Goal: Task Accomplishment & Management: Use online tool/utility

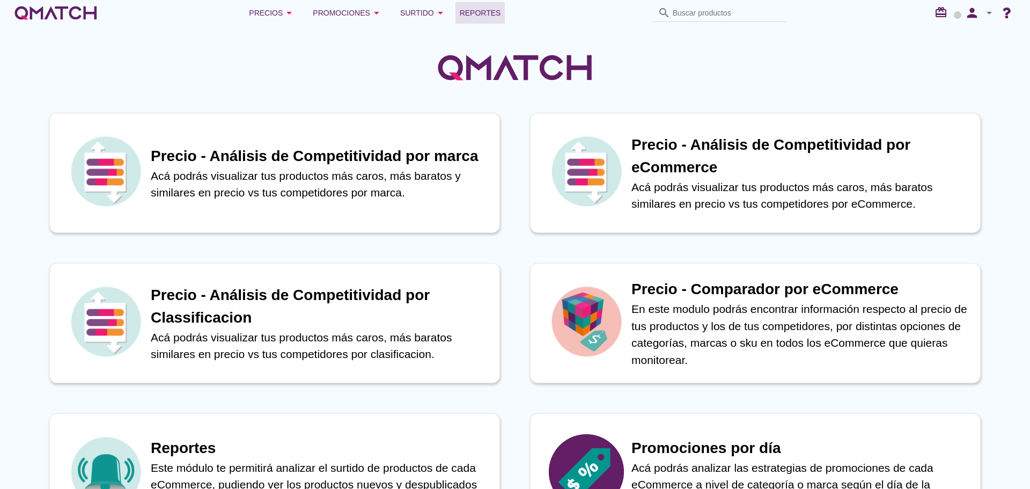
click at [465, 11] on span "Reportes" at bounding box center [480, 12] width 41 height 13
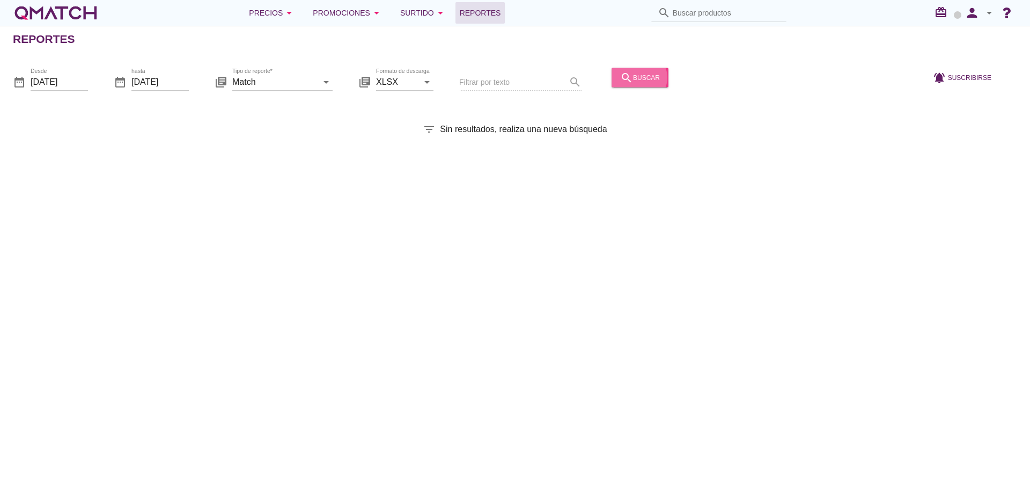
click at [633, 79] on div "search buscar" at bounding box center [640, 77] width 40 height 13
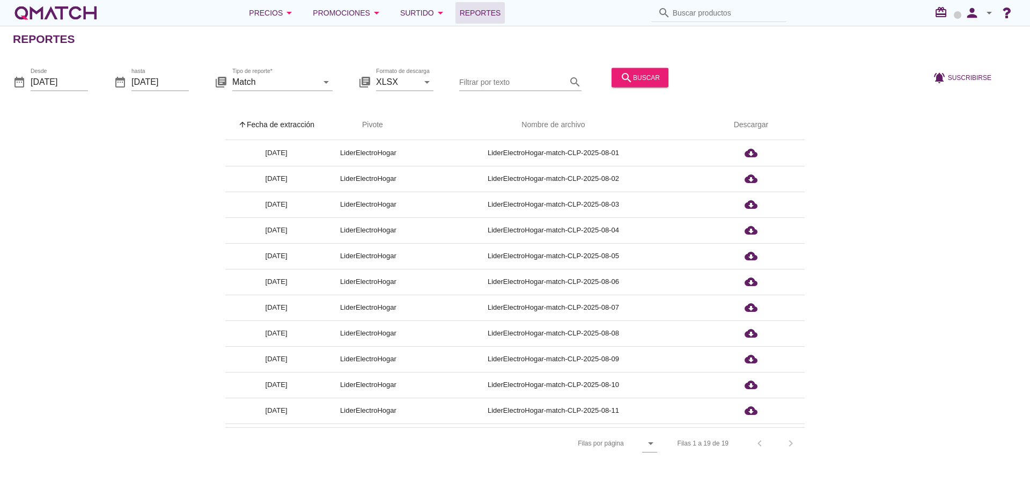
click at [281, 129] on th "arrow_upward Fecha de extracción" at bounding box center [276, 125] width 102 height 30
click at [297, 76] on input "Match" at bounding box center [274, 81] width 85 height 17
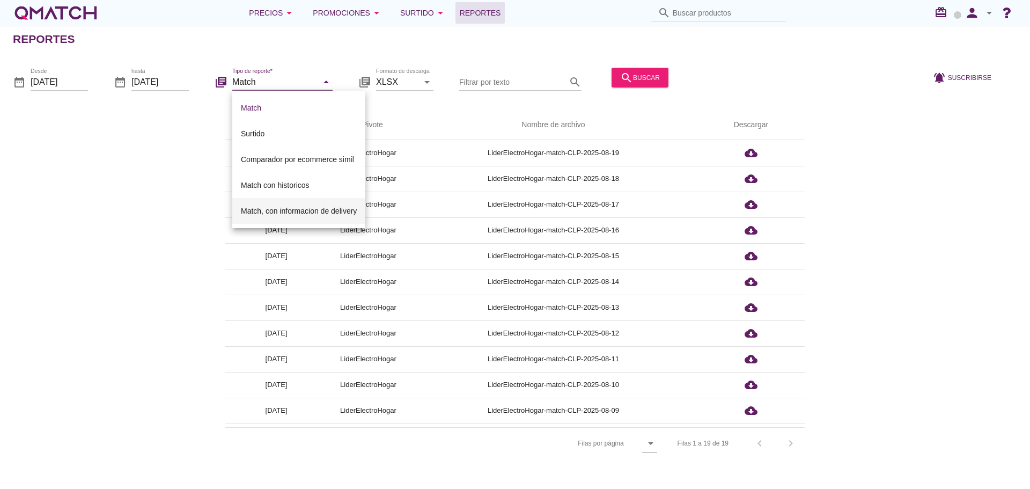
click at [324, 210] on div "Match, con informacion de delivery" at bounding box center [299, 210] width 116 height 13
type input "Match, con informacion de delivery"
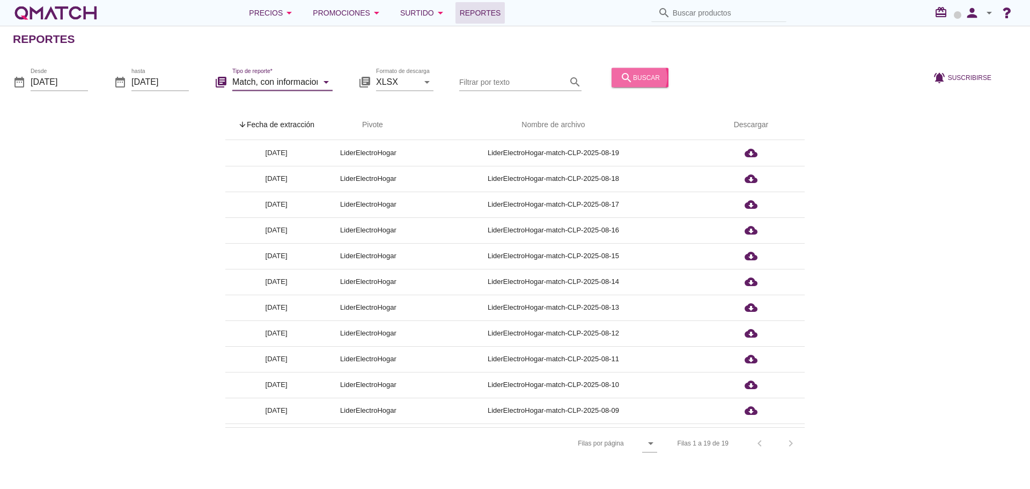
click at [653, 71] on button "search buscar" at bounding box center [640, 77] width 57 height 19
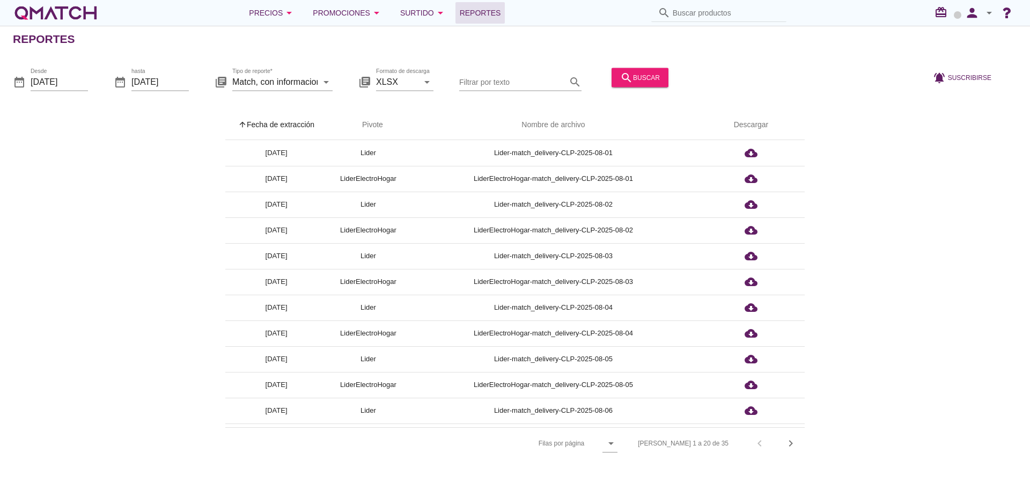
click at [300, 126] on th "arrow_upward Fecha de extracción" at bounding box center [276, 125] width 102 height 30
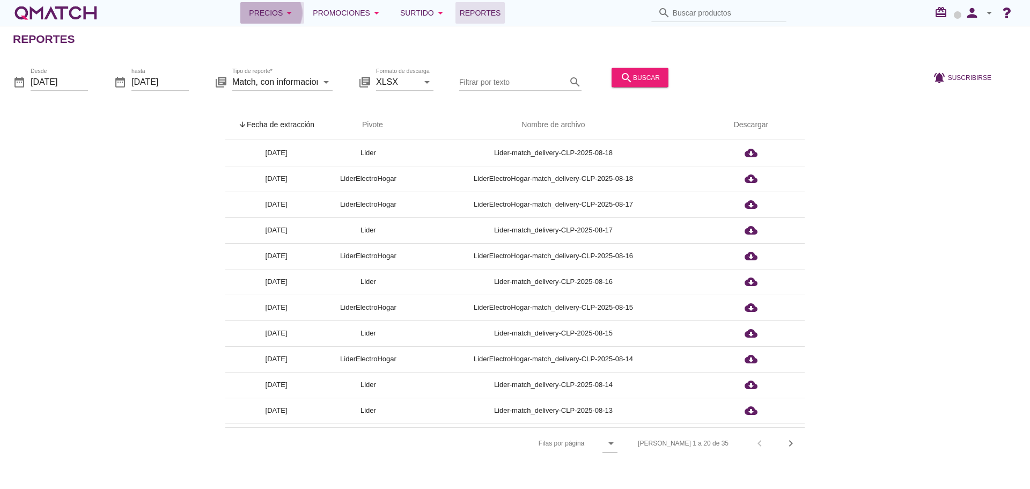
click at [272, 16] on div "Precios arrow_drop_down" at bounding box center [272, 12] width 47 height 13
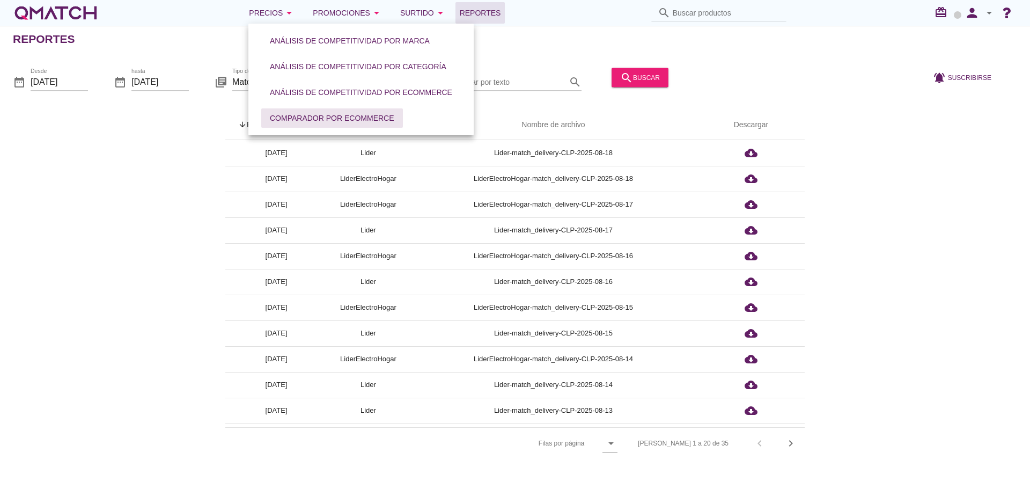
click at [325, 122] on div "Comparador por eCommerce" at bounding box center [332, 118] width 124 height 11
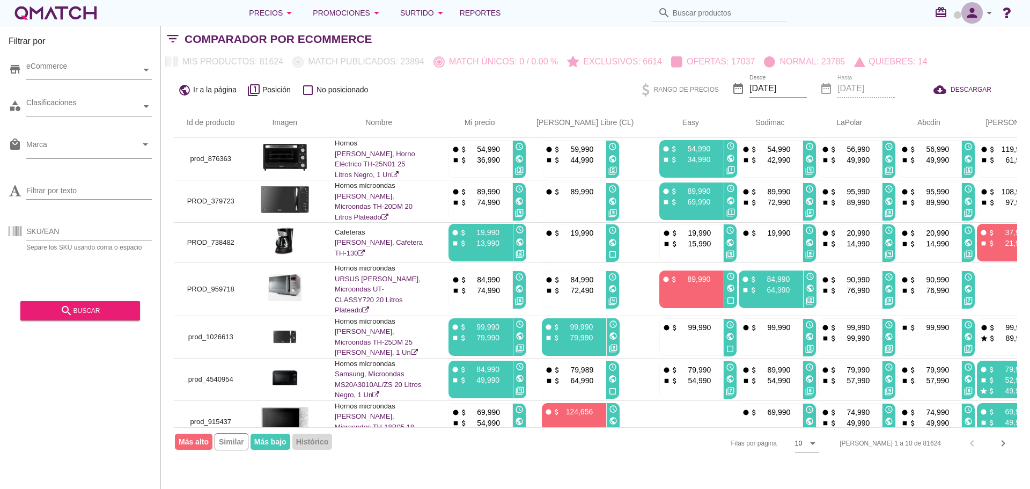
click at [973, 10] on icon "person" at bounding box center [972, 12] width 21 height 15
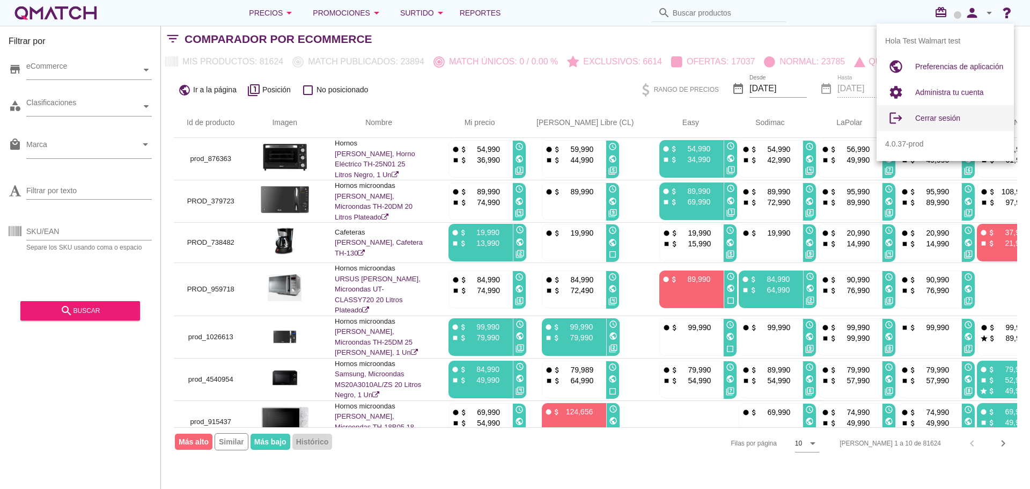
click at [946, 119] on span "Cerrar sesión" at bounding box center [937, 118] width 45 height 9
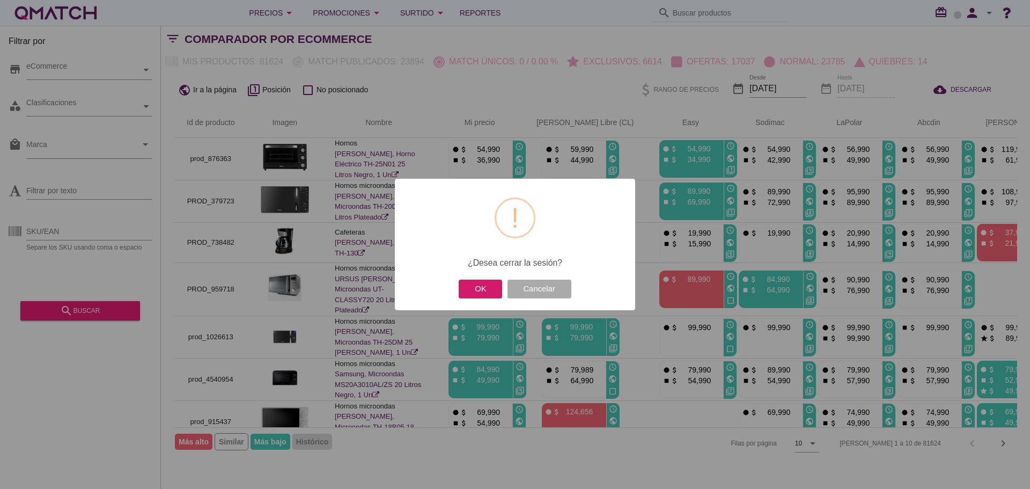
click at [467, 291] on button "OK" at bounding box center [480, 289] width 43 height 19
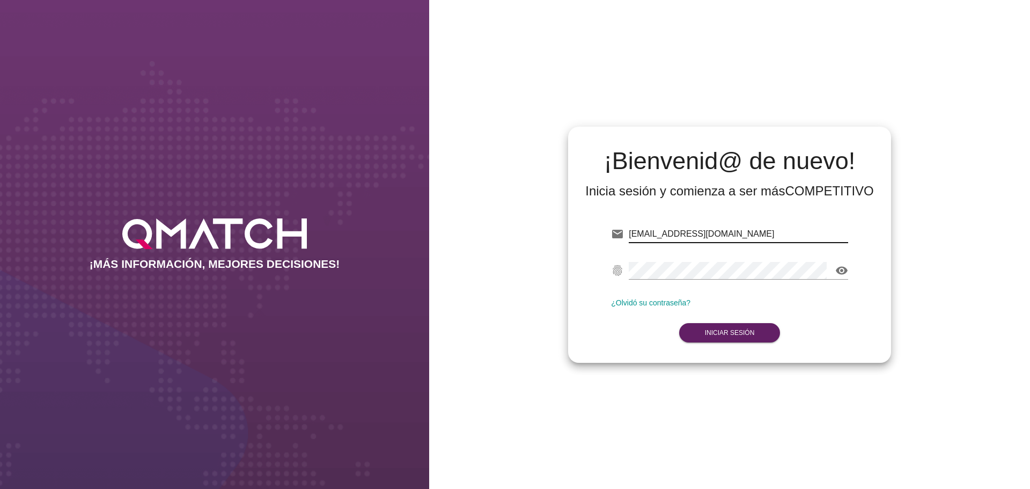
click at [762, 231] on input "[EMAIL_ADDRESS][DOMAIN_NAME]" at bounding box center [738, 233] width 219 height 17
type input "[EMAIL_ADDRESS][DOMAIN_NAME]"
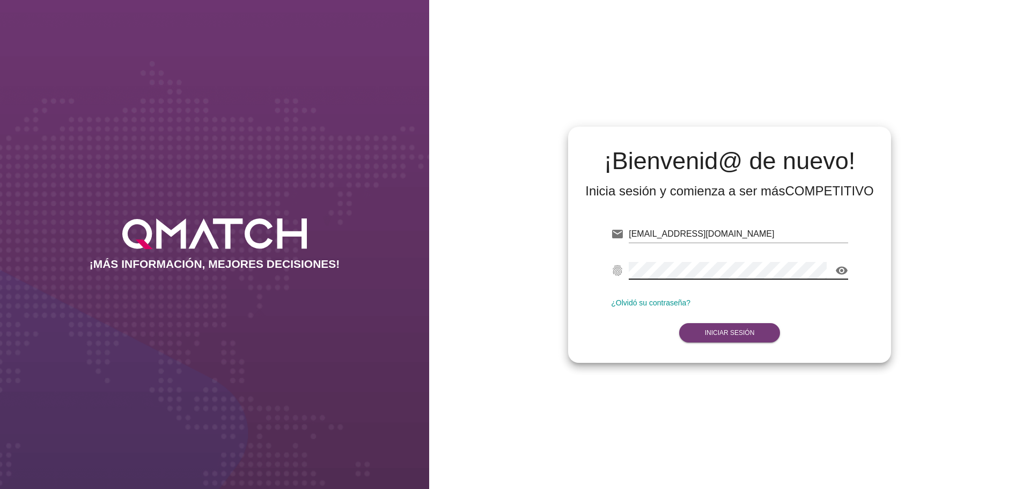
click at [748, 332] on strong "Iniciar Sesión" at bounding box center [730, 333] width 50 height 8
